Goal: Task Accomplishment & Management: Use online tool/utility

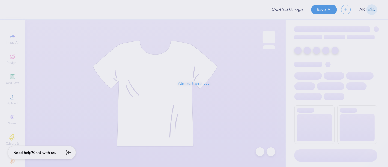
type input "Shirts for [PERSON_NAME]"
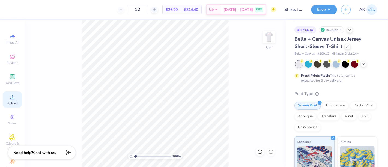
click at [14, 103] on span "Upload" at bounding box center [12, 103] width 11 height 4
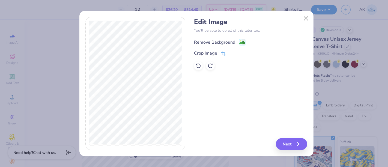
click at [239, 41] on image at bounding box center [242, 43] width 6 height 6
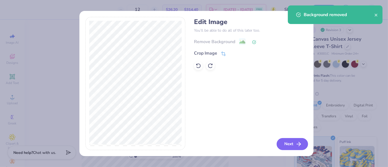
click at [287, 139] on button "Next" at bounding box center [291, 144] width 31 height 12
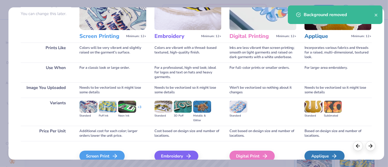
scroll to position [77, 0]
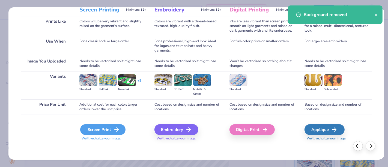
click at [98, 134] on div "Screen Print" at bounding box center [102, 129] width 45 height 11
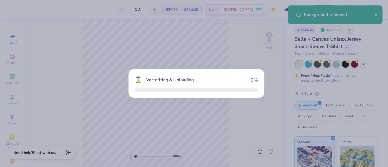
click at [99, 127] on div "⌛ Vectorizing & Uploading 0 %" at bounding box center [194, 83] width 388 height 167
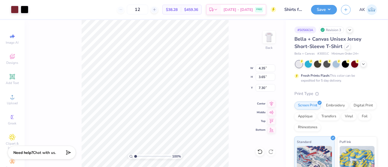
type input "4.35"
type input "3.65"
type input "3.00"
type input "4.34"
type input "3.63"
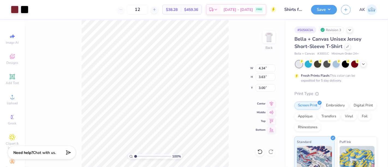
type input "4.24"
type input "3.56"
type input "3.08"
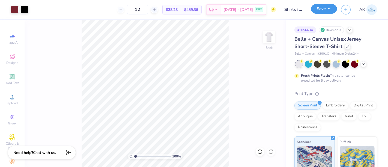
click at [322, 6] on button "Save" at bounding box center [324, 9] width 26 height 10
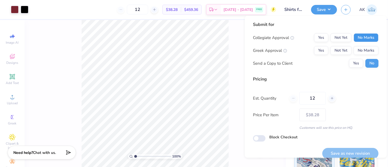
click at [358, 38] on button "No Marks" at bounding box center [365, 37] width 25 height 9
click at [360, 47] on button "No Marks" at bounding box center [365, 50] width 25 height 9
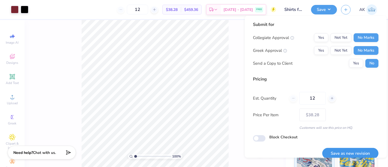
click at [357, 152] on button "Save as new revision" at bounding box center [350, 153] width 56 height 11
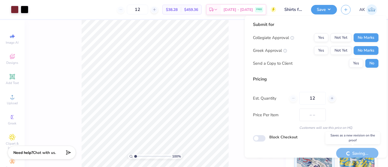
type input "$38.28"
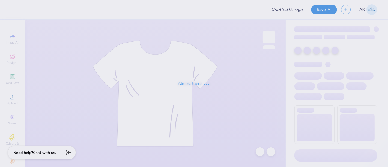
type input "Shirts for [PERSON_NAME]"
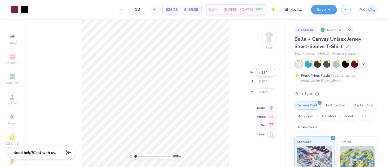
click at [265, 73] on input "4.24" at bounding box center [265, 73] width 20 height 8
type input "4.00"
type input "3.35"
click at [263, 89] on input "3.18" at bounding box center [265, 88] width 20 height 8
type input "3.56"
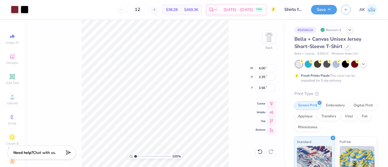
click at [240, 71] on div "100 % Back W 4.00 4.00 " H 3.35 3.35 " Y 3.56 3.56 " Center Middle Top Bottom" at bounding box center [155, 93] width 261 height 147
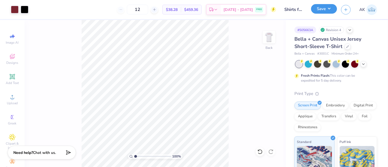
click at [324, 8] on button "Save" at bounding box center [324, 9] width 26 height 10
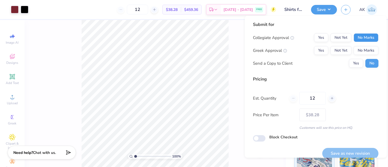
click at [356, 37] on button "No Marks" at bounding box center [365, 37] width 25 height 9
click at [358, 47] on button "No Marks" at bounding box center [365, 50] width 25 height 9
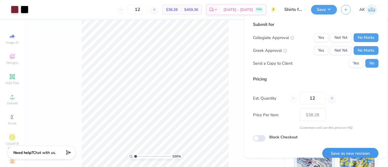
click at [360, 153] on button "Save as new revision" at bounding box center [350, 153] width 56 height 11
type input "$38.28"
